Goal: Contribute content: Contribute content

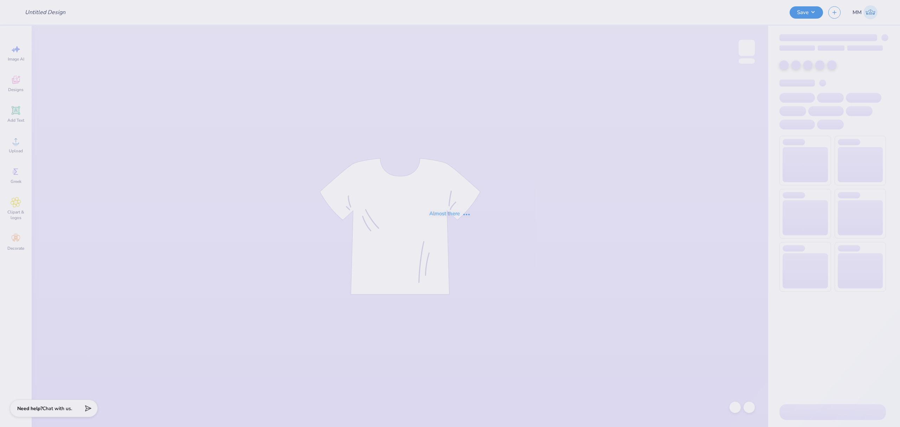
type input "Shirts for Miles for [PERSON_NAME]"
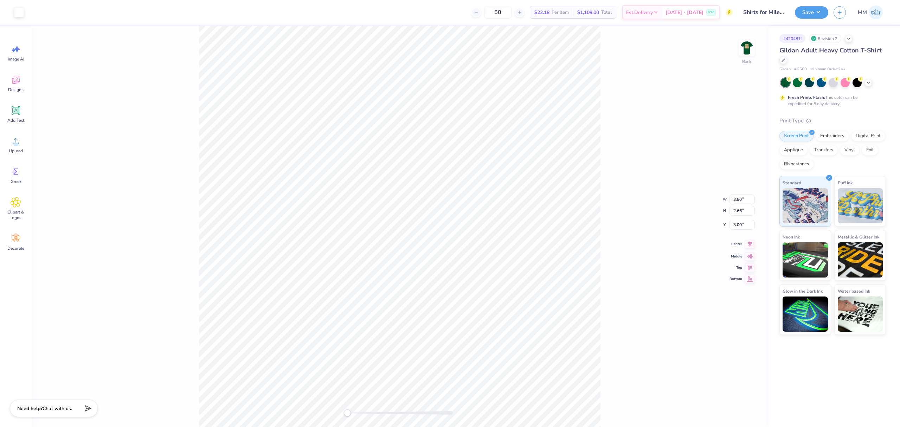
click at [746, 245] on icon at bounding box center [750, 244] width 10 height 8
click at [611, 240] on div "Back W 3.50 3.50 " H 2.66 2.66 " Y 3.00 3.00 " Center Middle Top Bottom" at bounding box center [400, 226] width 737 height 401
click at [745, 45] on img at bounding box center [747, 48] width 28 height 28
click at [198, 27] on div "Front" at bounding box center [400, 226] width 737 height 401
click at [853, 40] on div at bounding box center [849, 38] width 8 height 8
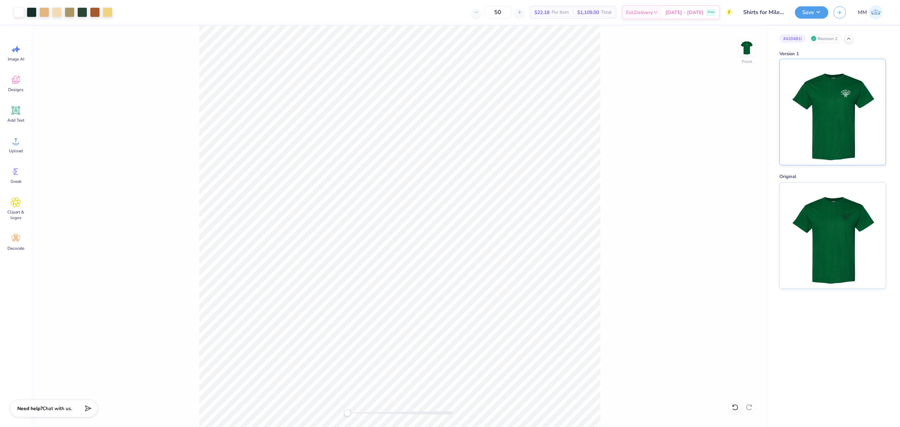
click at [818, 116] on img at bounding box center [832, 112] width 87 height 106
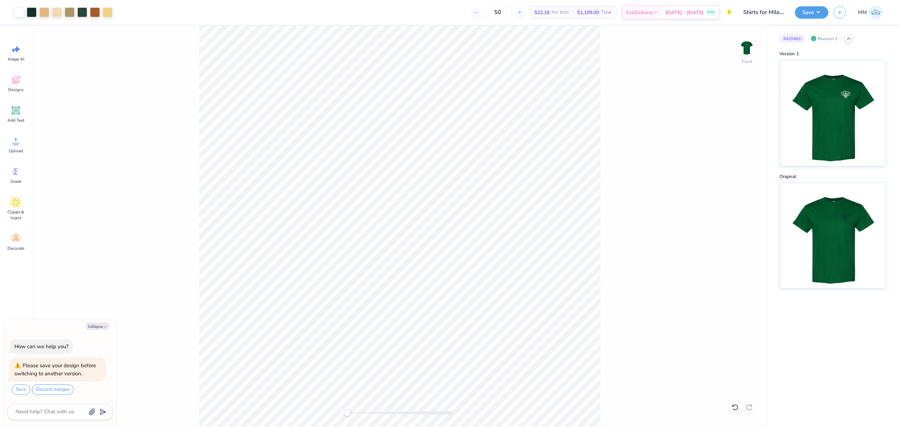
click at [659, 165] on div "Front" at bounding box center [400, 226] width 737 height 401
click at [750, 54] on img at bounding box center [747, 48] width 28 height 28
type textarea "x"
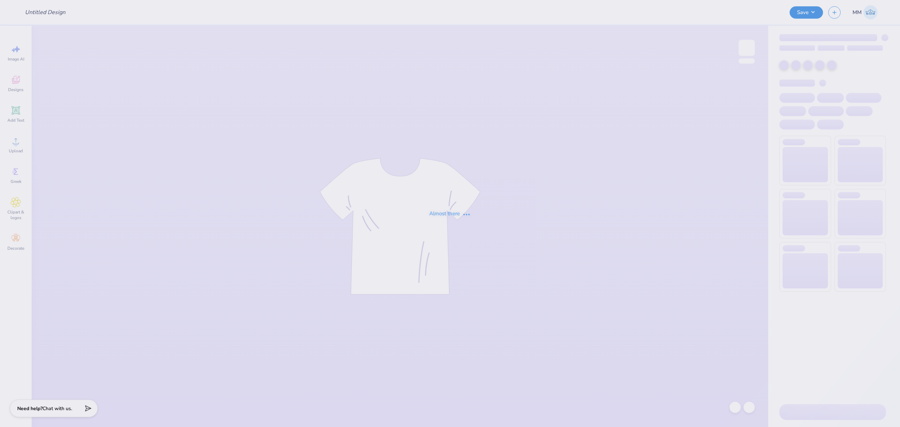
type input "Shirts for Miles for [PERSON_NAME]"
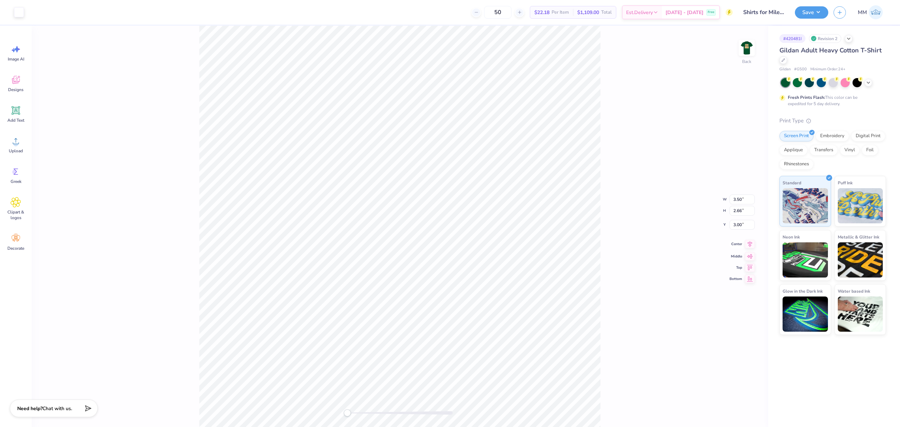
click at [748, 247] on icon at bounding box center [750, 244] width 10 height 8
click at [629, 234] on div "Back W 3.50 3.50 " H 2.66 2.66 " Y 3.00 3.00 " Center Middle Top Bottom" at bounding box center [400, 226] width 737 height 401
click at [748, 46] on img at bounding box center [747, 48] width 14 height 14
click at [736, 407] on icon at bounding box center [735, 407] width 7 height 7
click at [16, 109] on icon at bounding box center [16, 110] width 7 height 7
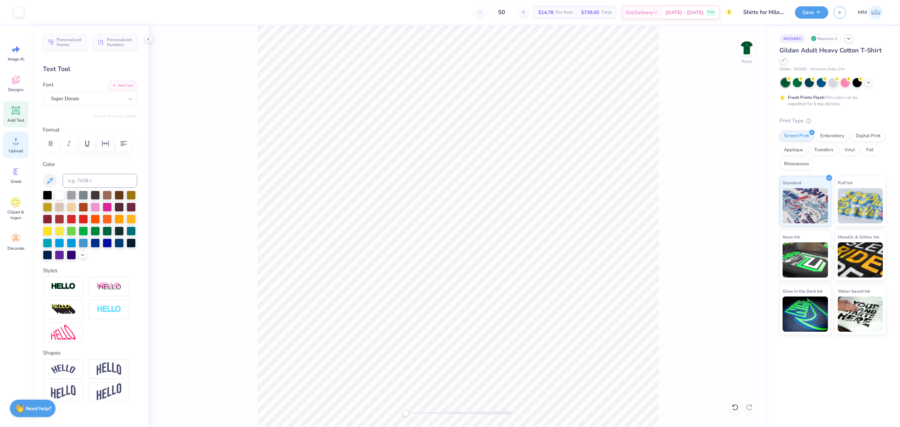
click at [16, 145] on circle at bounding box center [15, 143] width 5 height 5
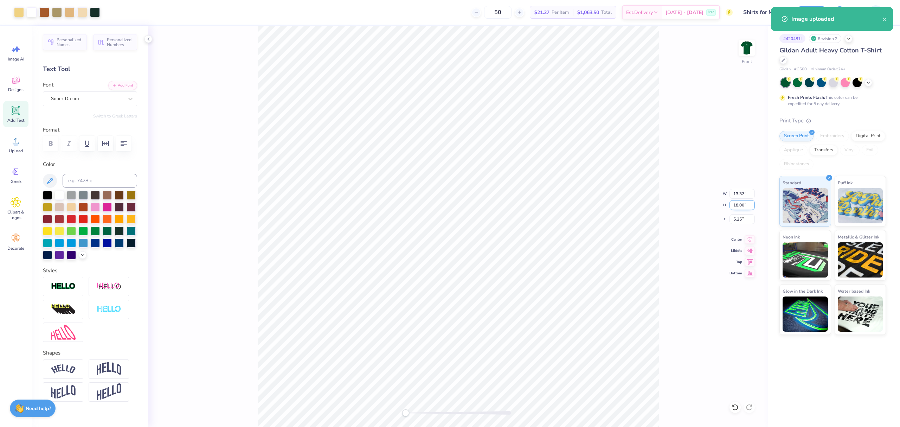
click at [740, 207] on input "18.00" at bounding box center [742, 205] width 25 height 10
click at [742, 206] on input "18.00" at bounding box center [742, 205] width 25 height 10
type input "12"
drag, startPoint x: 739, startPoint y: 204, endPoint x: 719, endPoint y: 204, distance: 19.7
click at [719, 204] on div "Front W 5.94 5.94 " H 8.00 8.00 " Y 10.25 10.25 " Center Middle Top Bottom" at bounding box center [458, 226] width 620 height 401
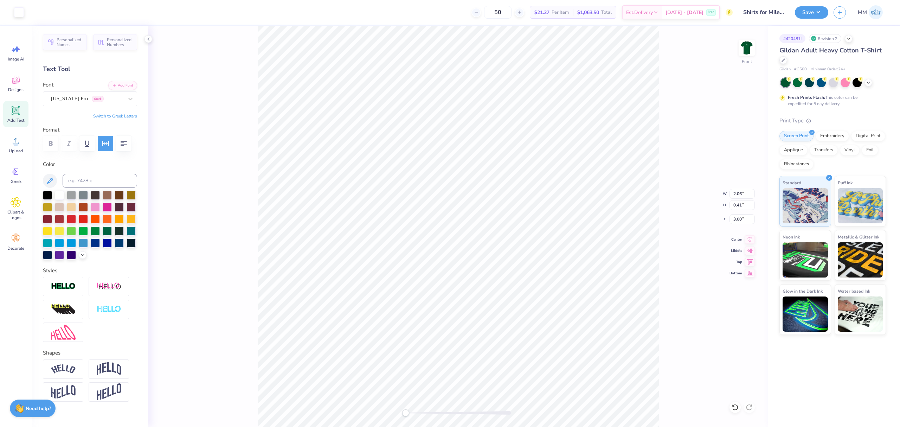
type input "2.06"
type input "0.41"
type input "3.00"
click at [749, 237] on icon at bounding box center [750, 239] width 5 height 6
type input "8.92"
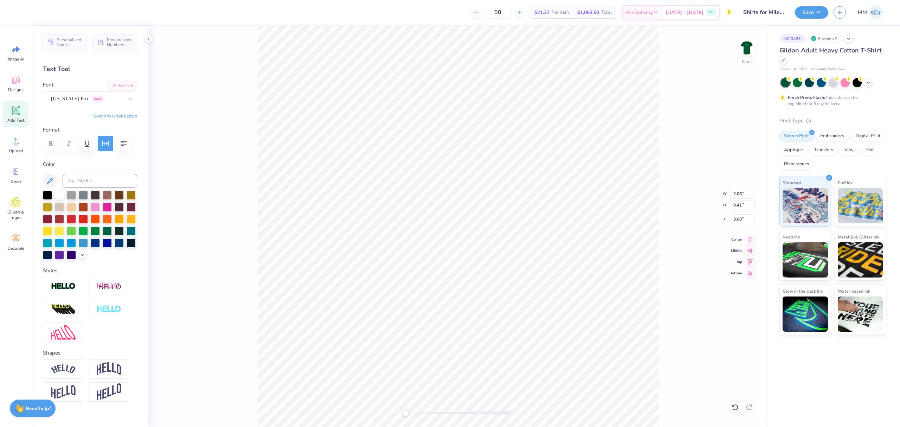
type input "12.00"
type input "8.25"
click at [752, 240] on icon at bounding box center [750, 238] width 10 height 8
click at [742, 216] on input "7.73" at bounding box center [742, 219] width 25 height 10
type input "3.00"
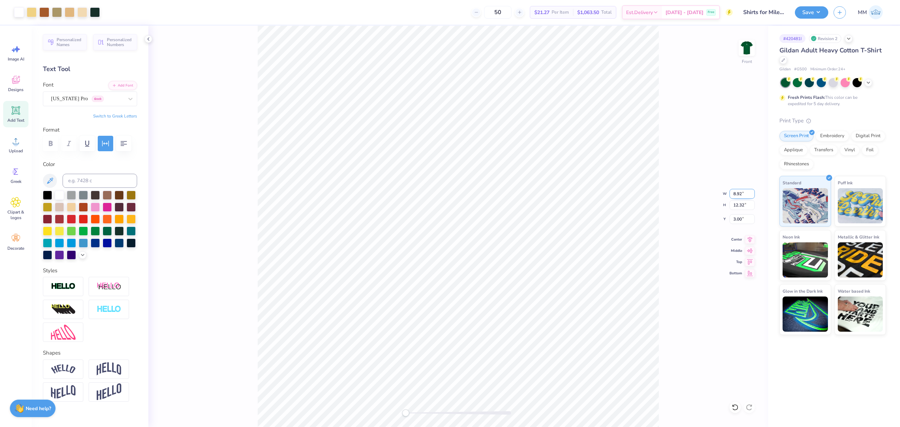
click at [741, 191] on input "8.92" at bounding box center [742, 194] width 25 height 10
type input "11.22"
type input "15.10"
type input "1.79"
click at [734, 410] on icon at bounding box center [735, 407] width 7 height 7
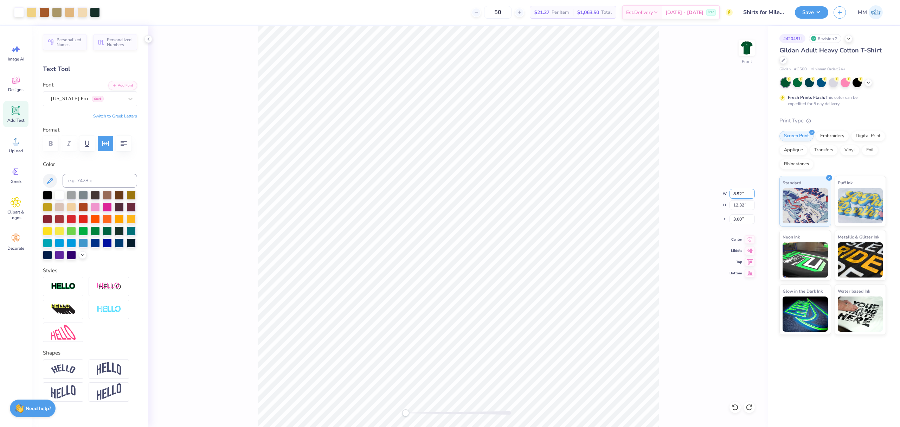
click at [737, 192] on input "8.92" at bounding box center [742, 194] width 25 height 10
type input "11.22"
type input "15.10"
type input "1.79"
click at [753, 196] on input "11.21" at bounding box center [742, 194] width 25 height 10
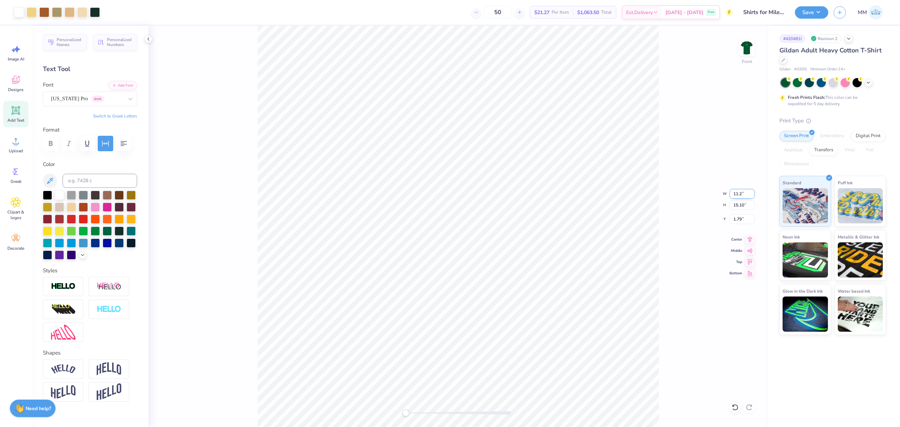
click at [753, 196] on input "11.2" at bounding box center [742, 194] width 25 height 10
click at [753, 196] on input "11.19" at bounding box center [742, 194] width 25 height 10
click at [753, 196] on input "11.18" at bounding box center [742, 194] width 25 height 10
click at [753, 196] on input "11.17" at bounding box center [742, 194] width 25 height 10
click at [753, 196] on input "11.16" at bounding box center [742, 194] width 25 height 10
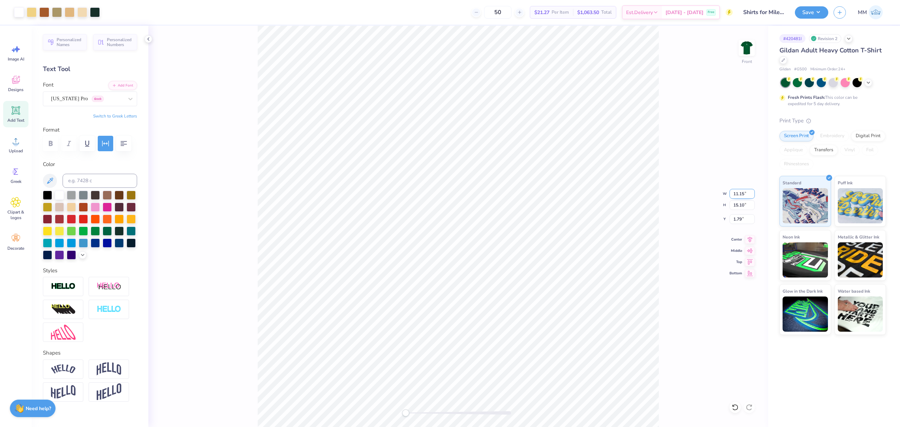
click at [753, 196] on input "11.15" at bounding box center [742, 194] width 25 height 10
click at [753, 196] on input "11.14" at bounding box center [742, 194] width 25 height 10
click at [753, 196] on input "11.13" at bounding box center [742, 194] width 25 height 10
click at [753, 196] on input "11.12" at bounding box center [742, 194] width 25 height 10
click at [753, 196] on input "11.11" at bounding box center [742, 194] width 25 height 10
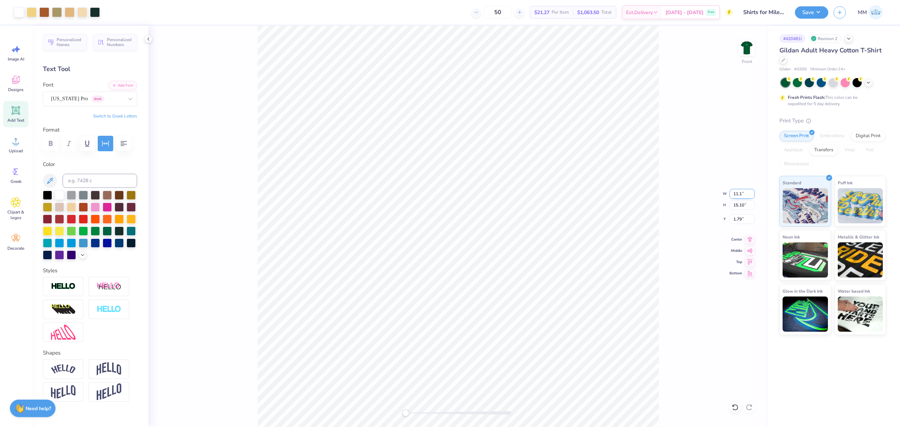
click at [753, 196] on input "11.1" at bounding box center [742, 194] width 25 height 10
click at [753, 196] on input "10.81" at bounding box center [742, 194] width 25 height 10
click at [753, 196] on input "10.75" at bounding box center [742, 194] width 25 height 10
click at [753, 197] on input "10.75" at bounding box center [742, 194] width 25 height 10
click at [751, 196] on input "10.62" at bounding box center [742, 194] width 25 height 10
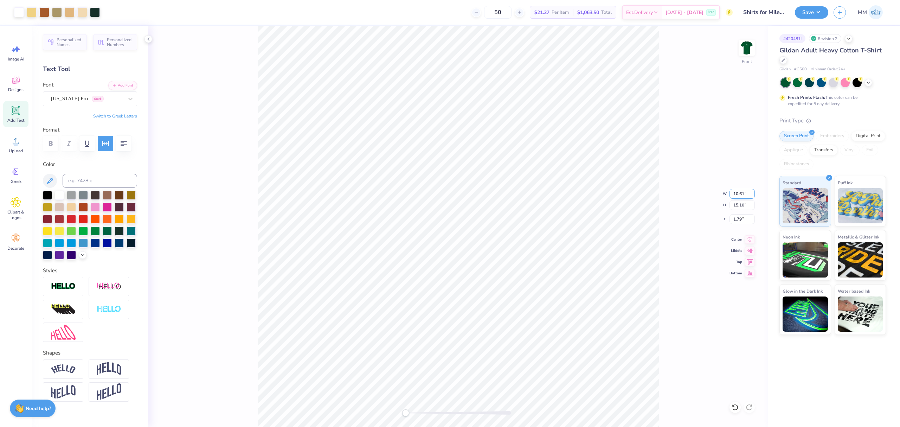
click at [751, 196] on input "10.61" at bounding box center [742, 194] width 25 height 10
click at [751, 196] on input "10.6" at bounding box center [742, 194] width 25 height 10
click at [751, 196] on input "10.51" at bounding box center [742, 194] width 25 height 10
click at [751, 196] on input "10.42" at bounding box center [742, 194] width 25 height 10
click at [751, 196] on input "10.32" at bounding box center [742, 194] width 25 height 10
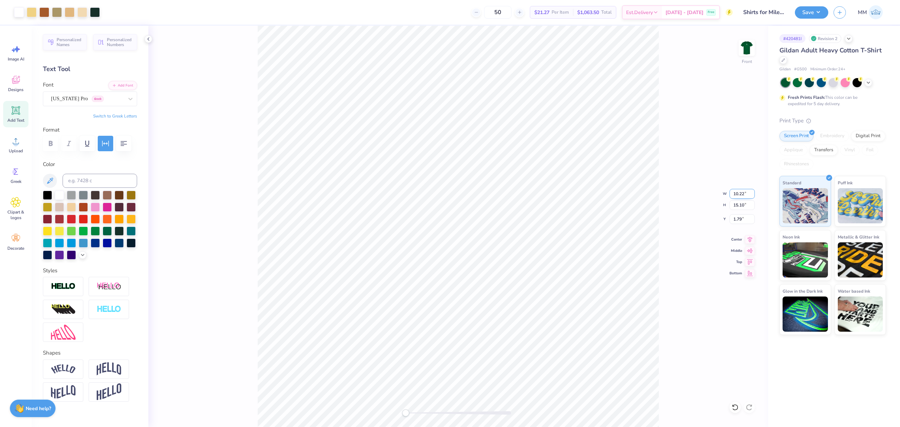
click at [751, 196] on input "10.22" at bounding box center [742, 194] width 25 height 10
click at [751, 196] on input "10.14" at bounding box center [742, 194] width 25 height 10
click at [751, 196] on input "10.13" at bounding box center [742, 194] width 25 height 10
click at [751, 196] on input "10.12" at bounding box center [742, 194] width 25 height 10
click at [751, 196] on input "10.11" at bounding box center [742, 194] width 25 height 10
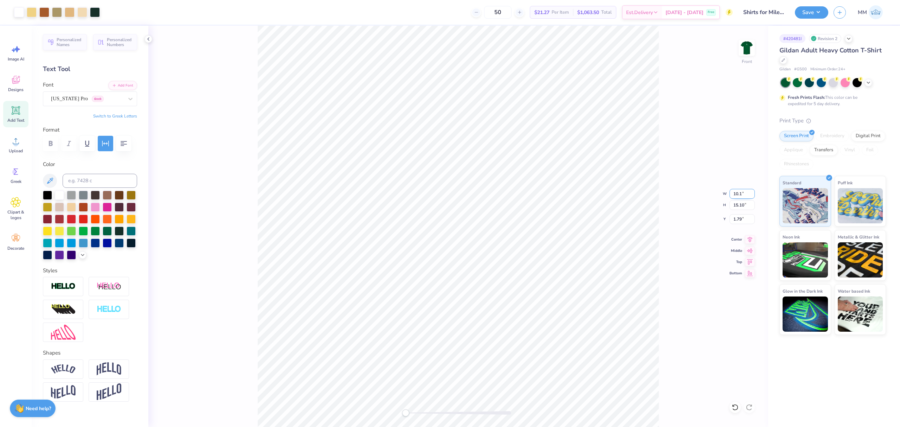
click at [751, 196] on input "10.1" at bounding box center [742, 194] width 25 height 10
click at [751, 196] on input "10.09" at bounding box center [742, 194] width 25 height 10
click at [751, 196] on input "10.08" at bounding box center [742, 194] width 25 height 10
click at [751, 196] on input "10.07" at bounding box center [742, 194] width 25 height 10
click at [751, 196] on input "10.06" at bounding box center [742, 194] width 25 height 10
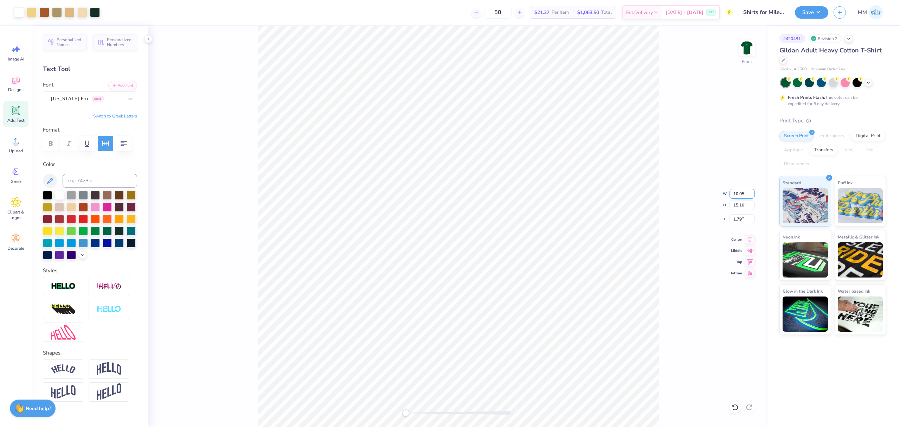
click at [751, 196] on input "10.05" at bounding box center [742, 194] width 25 height 10
click at [751, 196] on input "10.04" at bounding box center [742, 194] width 25 height 10
click at [751, 196] on input "10.03" at bounding box center [742, 194] width 25 height 10
click at [751, 196] on input "10.02" at bounding box center [742, 194] width 25 height 10
click at [751, 196] on input "10.01" at bounding box center [742, 194] width 25 height 10
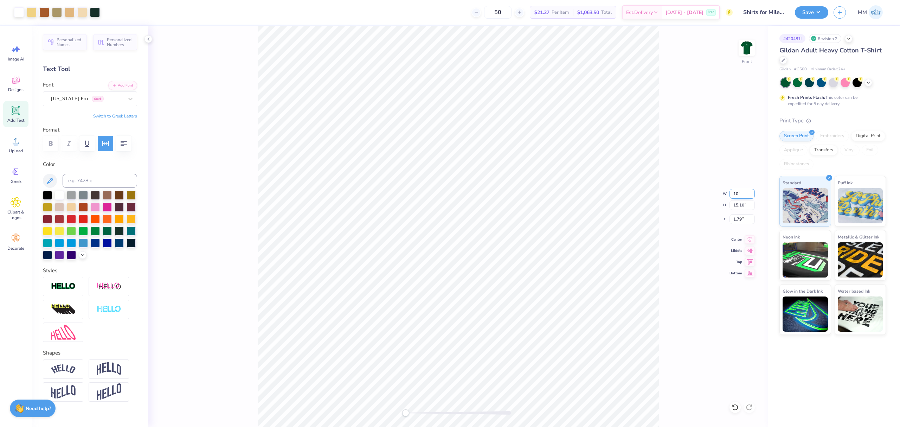
click at [751, 196] on input "10" at bounding box center [742, 194] width 25 height 10
type input "8.92"
type input "12.32"
type input "3.02"
type input "11.14"
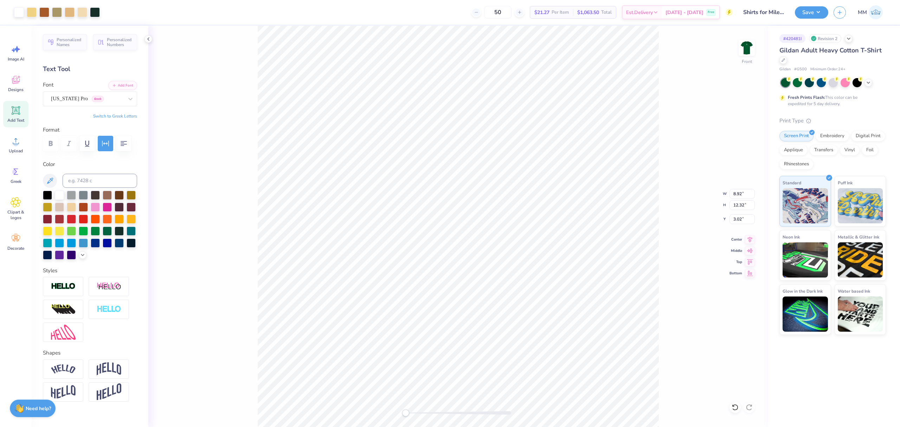
type input "14.99"
type input "2.58"
type input "3.24"
type input "0.64"
click at [746, 192] on input "3.24" at bounding box center [742, 194] width 25 height 10
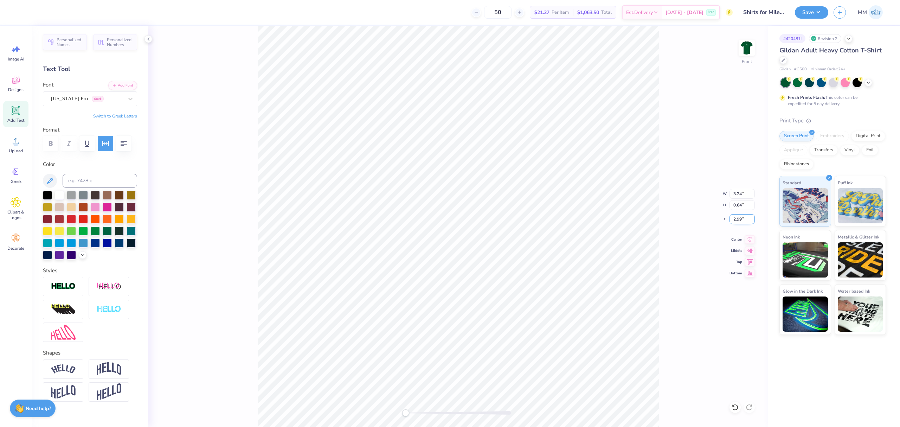
click at [740, 221] on input "2.99" at bounding box center [742, 219] width 25 height 10
type input "3"
click at [734, 407] on icon at bounding box center [735, 407] width 7 height 7
click at [751, 222] on input "3.01" at bounding box center [742, 219] width 25 height 10
type input "3"
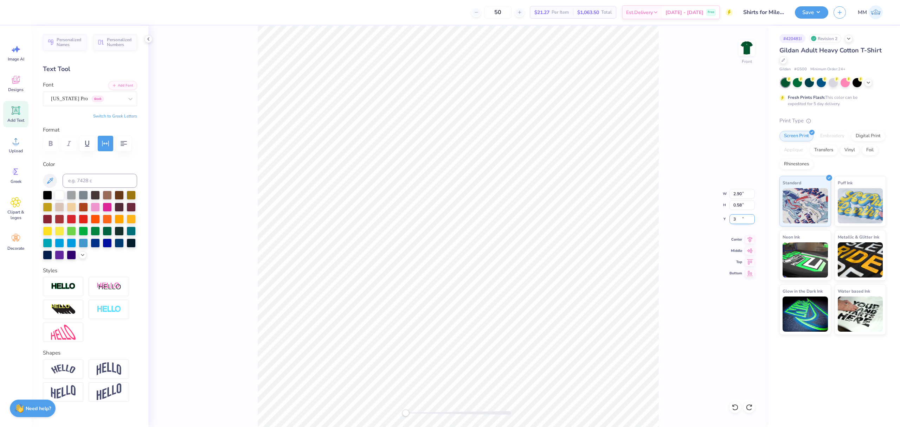
click at [751, 222] on input "3" at bounding box center [742, 219] width 25 height 10
click at [749, 241] on icon at bounding box center [750, 238] width 10 height 8
click at [752, 241] on icon at bounding box center [750, 238] width 10 height 8
click at [752, 192] on input "9.97" at bounding box center [742, 194] width 25 height 10
click at [752, 192] on input "9.98" at bounding box center [742, 194] width 25 height 10
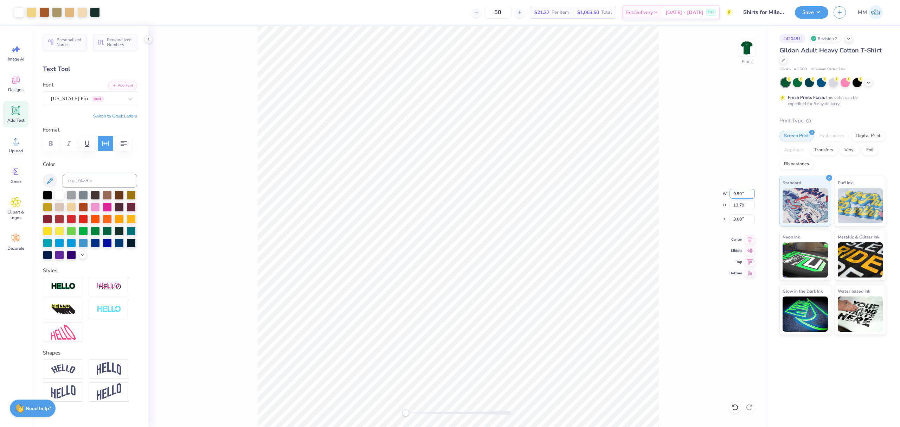
click at [752, 192] on input "9.99" at bounding box center [742, 194] width 25 height 10
click at [752, 192] on input "10" at bounding box center [742, 194] width 25 height 10
click at [752, 192] on input "10.01" at bounding box center [742, 194] width 25 height 10
click at [751, 196] on input "10" at bounding box center [742, 194] width 25 height 10
type input "10.04"
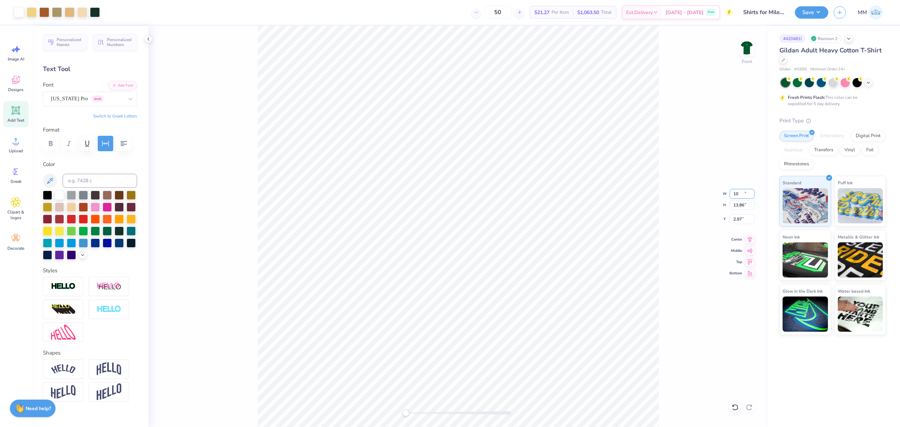
type input "13.86"
click at [753, 219] on input "2.98" at bounding box center [742, 219] width 25 height 10
click at [753, 219] on input "2.99" at bounding box center [742, 219] width 25 height 10
click at [753, 219] on input "3" at bounding box center [742, 219] width 25 height 10
type input "3.00"
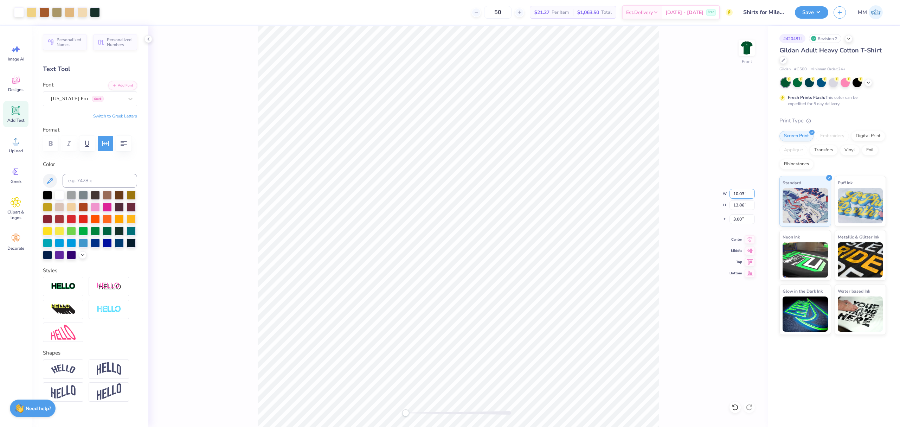
click at [751, 195] on input "10.03" at bounding box center [742, 194] width 25 height 10
click at [751, 195] on input "10.02" at bounding box center [742, 194] width 25 height 10
click at [751, 195] on input "10.01" at bounding box center [742, 194] width 25 height 10
click at [751, 195] on input "10" at bounding box center [742, 194] width 25 height 10
type input "9.96"
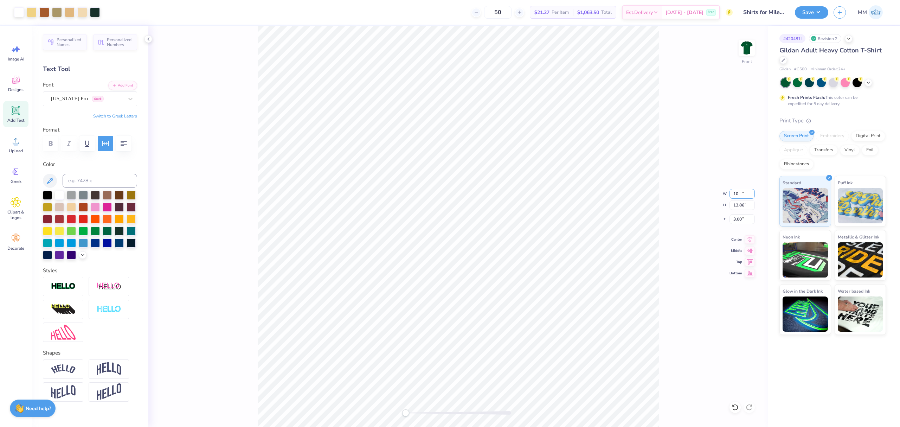
type input "13.79"
type input "3.03"
click at [751, 192] on input "9.97" at bounding box center [742, 194] width 25 height 10
click at [750, 192] on input "9.98" at bounding box center [742, 194] width 25 height 10
click at [750, 192] on input "9.99" at bounding box center [742, 194] width 25 height 10
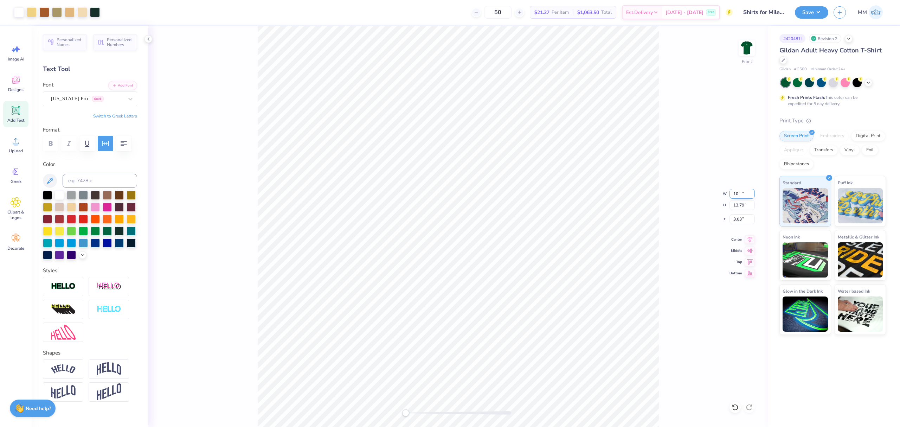
click at [750, 192] on input "10" at bounding box center [742, 194] width 25 height 10
type input "10.04"
type input "13.86"
type input "3.00"
click at [753, 195] on input "10.03" at bounding box center [742, 194] width 25 height 10
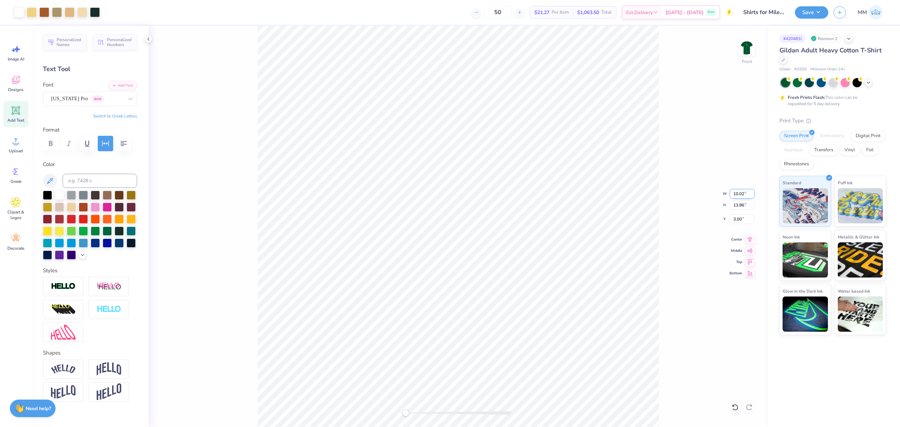
click at [753, 195] on input "10.02" at bounding box center [742, 194] width 25 height 10
type input "10.00"
type input "13.83"
click at [750, 223] on input "3.01" at bounding box center [742, 219] width 25 height 10
type input "3.00"
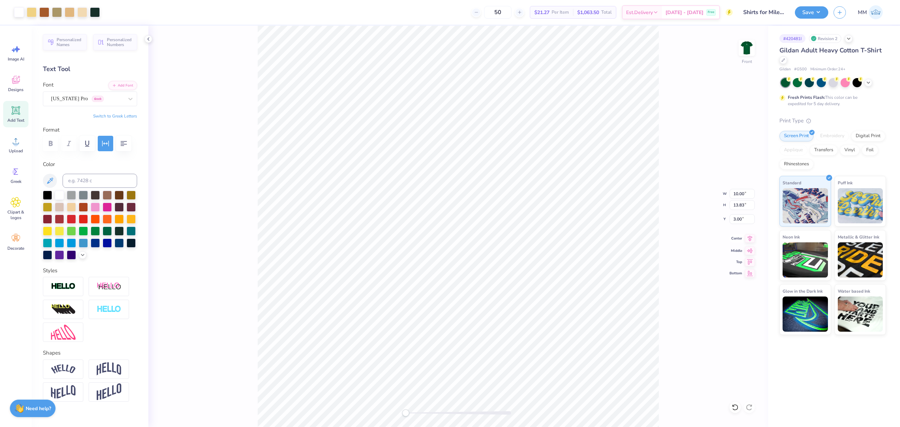
click at [753, 241] on icon at bounding box center [750, 238] width 10 height 8
click at [812, 14] on button "Save" at bounding box center [811, 11] width 33 height 12
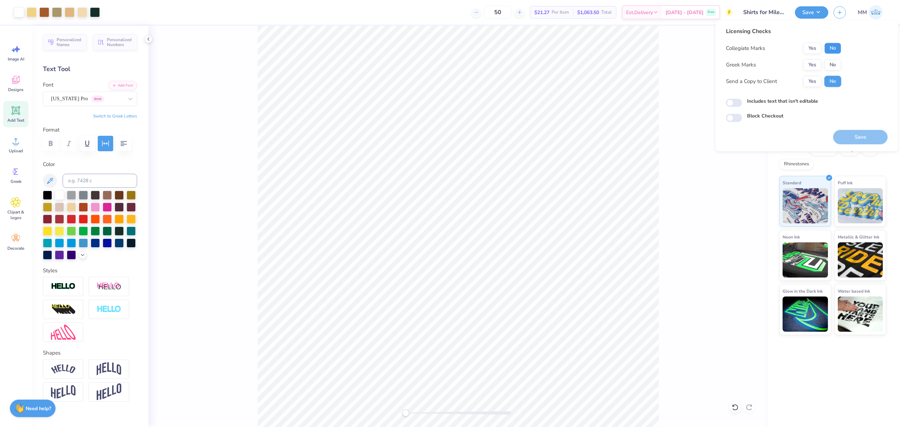
click at [833, 51] on button "No" at bounding box center [833, 48] width 17 height 11
click at [814, 61] on button "Yes" at bounding box center [813, 64] width 18 height 11
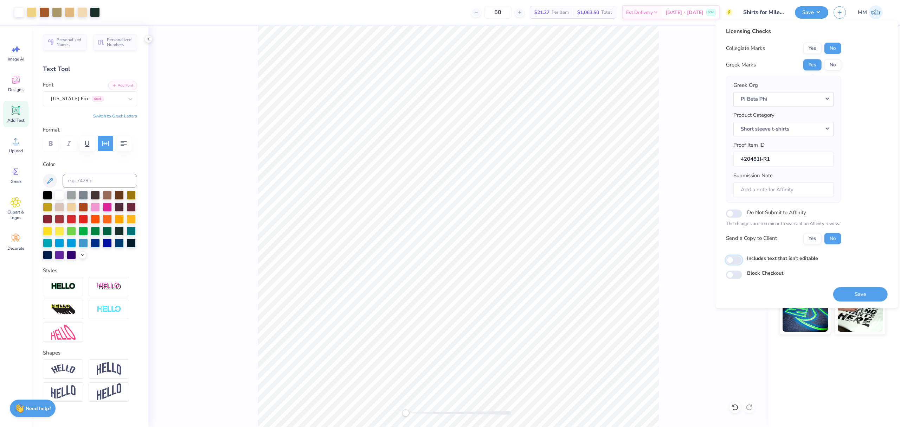
click at [733, 259] on input "Includes text that isn't editable" at bounding box center [734, 260] width 16 height 8
checkbox input "true"
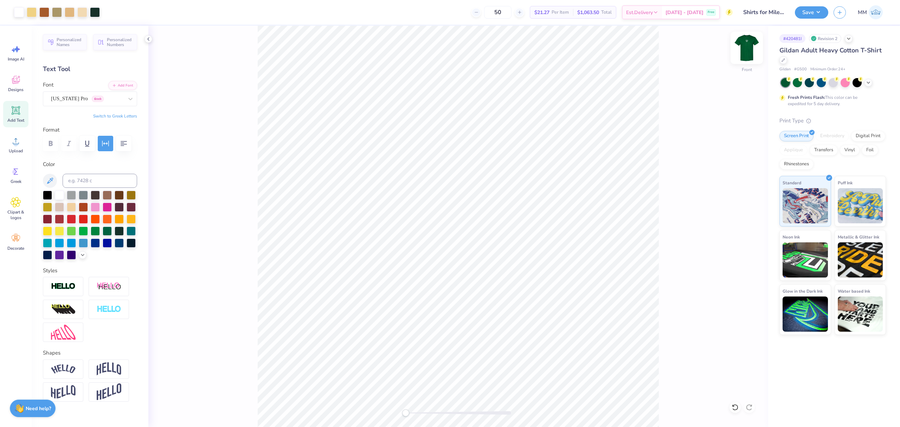
click at [749, 51] on img at bounding box center [747, 48] width 28 height 28
click at [746, 46] on img at bounding box center [747, 48] width 28 height 28
click at [751, 195] on input "10.01" at bounding box center [742, 194] width 25 height 10
type input "10.00"
type input "13.82"
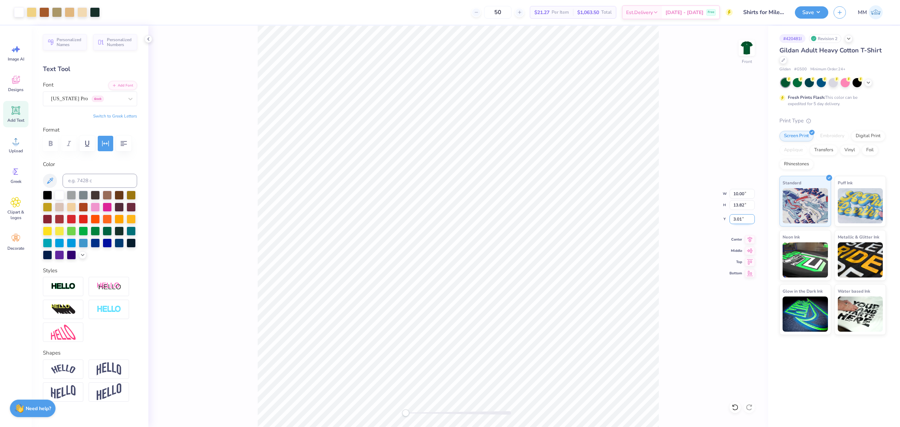
click at [753, 223] on input "3.01" at bounding box center [742, 219] width 25 height 10
click at [753, 220] on input "3" at bounding box center [742, 219] width 25 height 10
type input "3.00"
click at [677, 224] on div "Front W 10.00 10.00 " H 13.82 13.82 " Y 3.00 3.00 " Center Middle Top Bottom" at bounding box center [458, 226] width 620 height 401
click at [807, 10] on button "Save" at bounding box center [811, 11] width 33 height 12
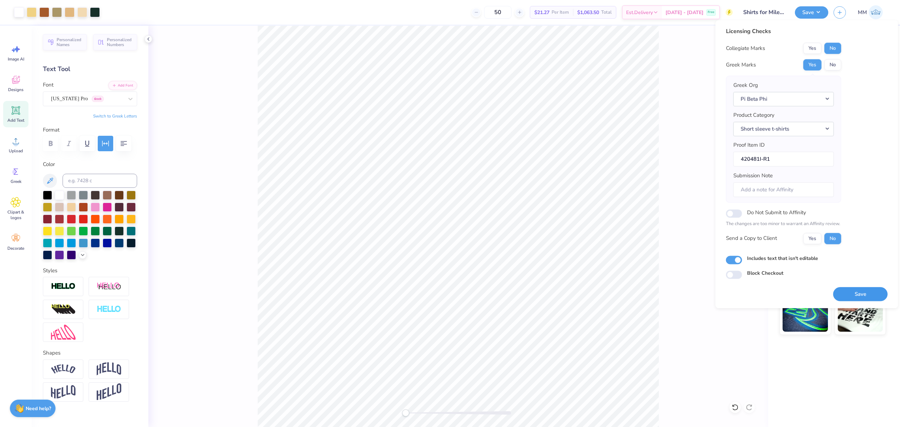
click at [842, 294] on button "Save" at bounding box center [861, 294] width 55 height 14
